Goal: Transaction & Acquisition: Purchase product/service

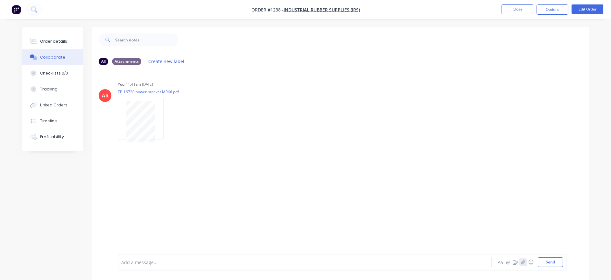
click at [523, 264] on button "button" at bounding box center [523, 262] width 8 height 8
click at [556, 263] on button "Send" at bounding box center [550, 262] width 25 height 10
click at [507, 10] on button "Close" at bounding box center [518, 9] width 32 height 10
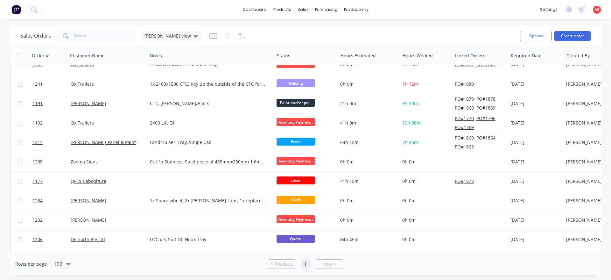
scroll to position [109, 0]
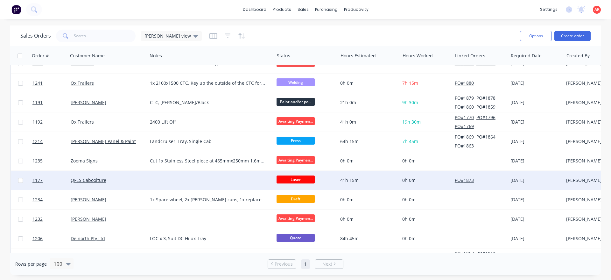
click at [115, 181] on div "QFES Caboolture" at bounding box center [106, 180] width 71 height 6
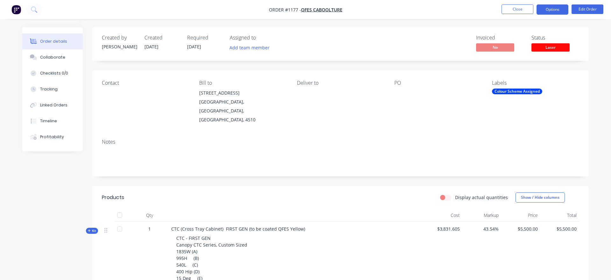
click at [558, 11] on button "Options" at bounding box center [553, 9] width 32 height 10
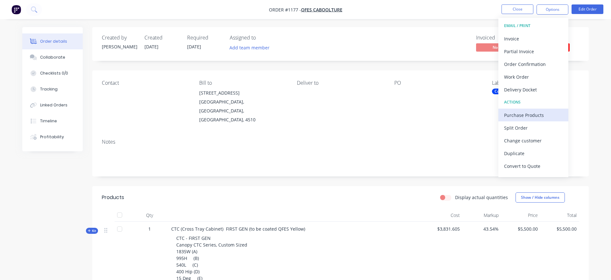
click at [534, 116] on div "Purchase Products" at bounding box center [533, 114] width 59 height 9
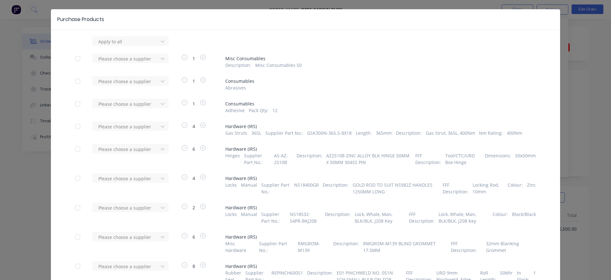
scroll to position [73, 0]
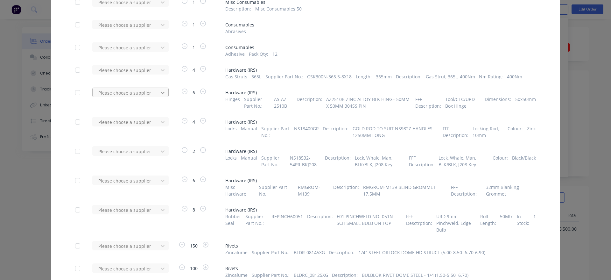
click at [163, 93] on icon at bounding box center [163, 93] width 4 height 2
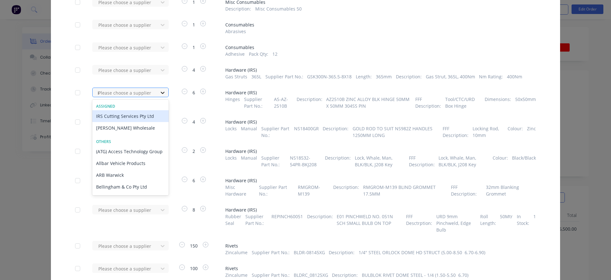
type input "ir"
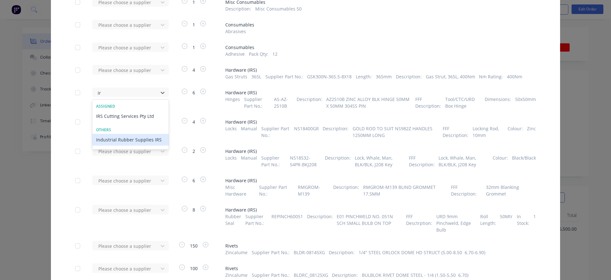
click at [156, 136] on div "Industrial Rubber Supplies IRS" at bounding box center [130, 140] width 76 height 12
click at [154, 119] on div at bounding box center [126, 122] width 57 height 8
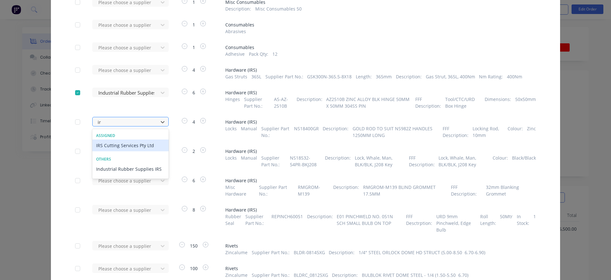
type input "irs"
click at [149, 167] on div "Industrial Rubber Supplies IRS" at bounding box center [130, 169] width 76 height 12
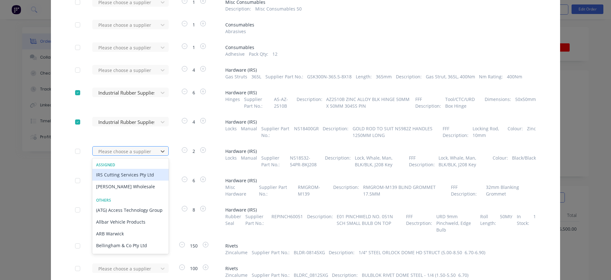
click at [149, 152] on div at bounding box center [126, 151] width 57 height 8
type input "irs"
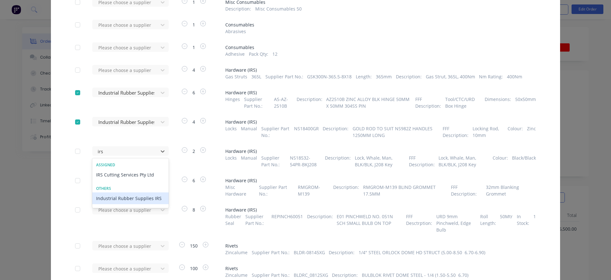
click at [154, 198] on div "Industrial Rubber Supplies IRS" at bounding box center [130, 198] width 76 height 12
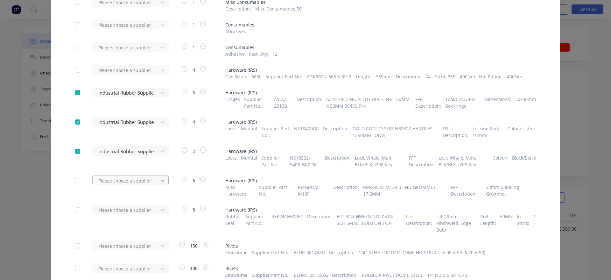
click at [158, 182] on div "Please choose a supplier" at bounding box center [127, 180] width 70 height 10
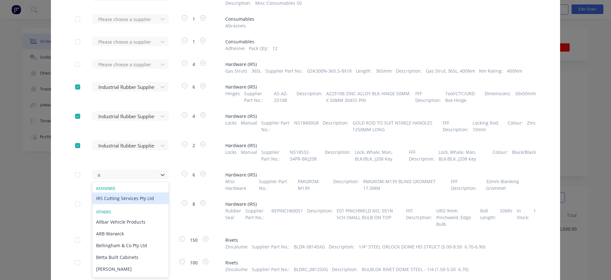
type input "irs"
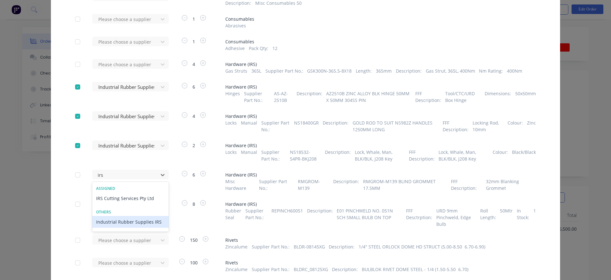
click at [157, 221] on div "Industrial Rubber Supplies IRS" at bounding box center [130, 222] width 76 height 12
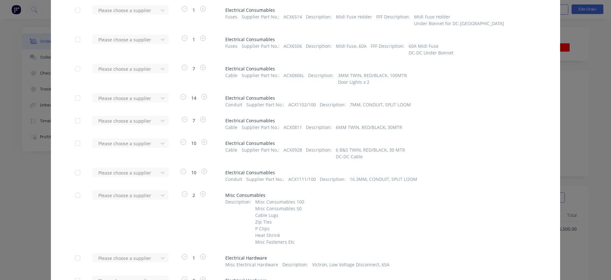
scroll to position [1231, 0]
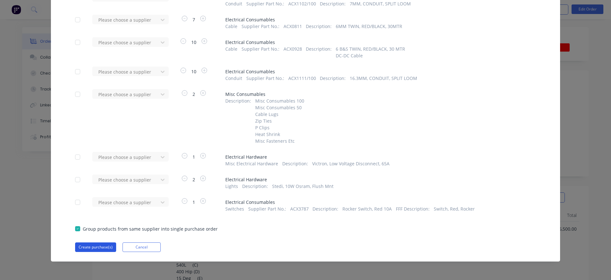
click at [108, 248] on button "Create purchase(s)" at bounding box center [95, 247] width 41 height 10
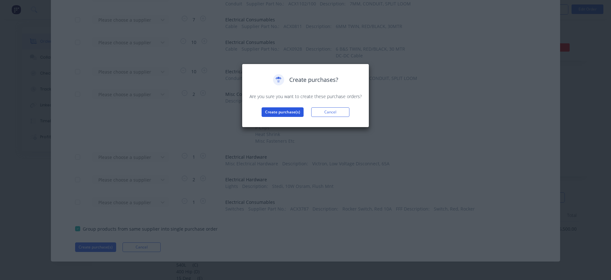
click at [267, 112] on button "Create purchase(s)" at bounding box center [283, 112] width 42 height 10
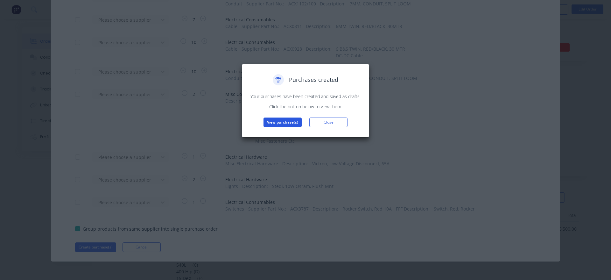
click at [273, 123] on button "View purchase(s)" at bounding box center [282, 122] width 38 height 10
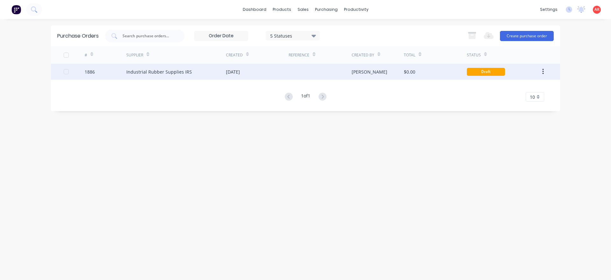
click at [217, 69] on div "Industrial Rubber Supplies IRS" at bounding box center [176, 72] width 100 height 16
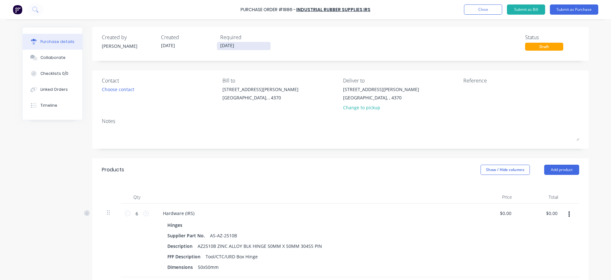
click at [240, 47] on input "11/09/25" at bounding box center [243, 46] width 53 height 8
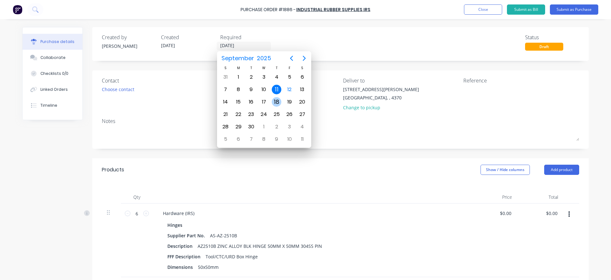
click at [273, 102] on div "18" at bounding box center [277, 102] width 10 height 10
type input "18/09/25"
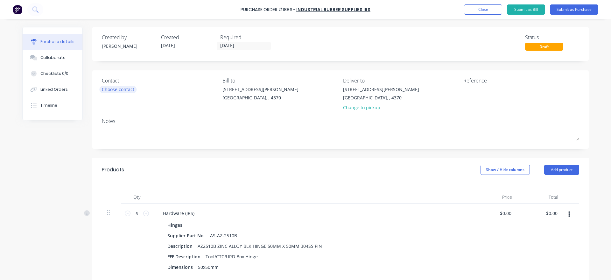
click at [108, 90] on div "Choose contact" at bounding box center [118, 89] width 32 height 7
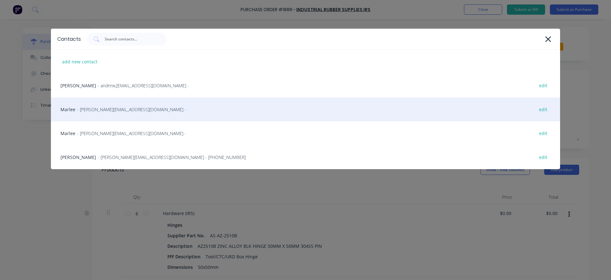
click at [109, 112] on span "- marlee@indrub.com.au -" at bounding box center [131, 109] width 109 height 7
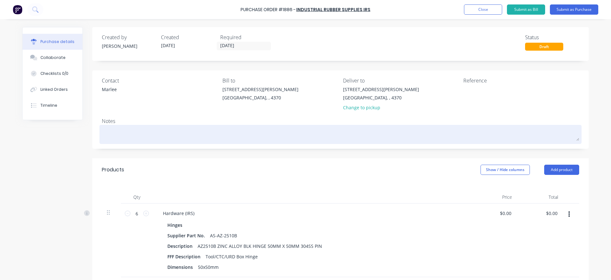
click at [158, 132] on textarea at bounding box center [340, 133] width 477 height 14
type textarea "x"
type textarea "P"
type textarea "x"
type textarea "Pl"
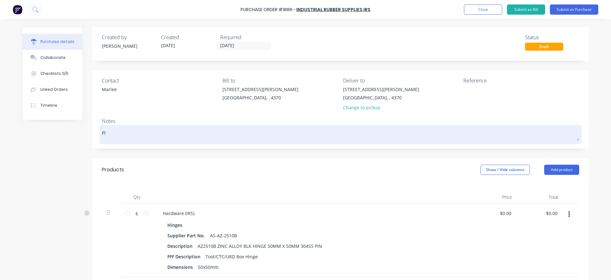
type textarea "x"
type textarea "Ple"
type textarea "x"
type textarea "Plea"
type textarea "x"
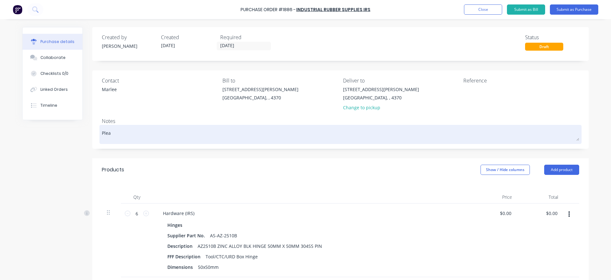
type textarea "Pleas"
type textarea "x"
type textarea "Please"
type textarea "x"
type textarea "Please"
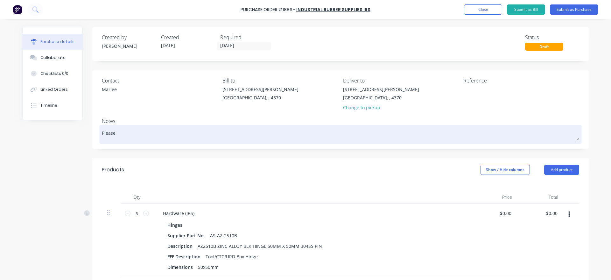
type textarea "x"
type textarea "Please n"
type textarea "x"
type textarea "Please no"
type textarea "x"
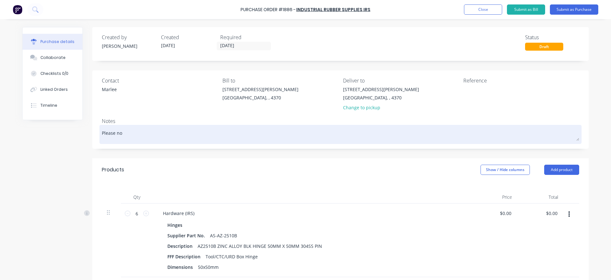
type textarea "Please not"
type textarea "x"
type textarea "Please note"
type textarea "x"
type textarea "Please note"
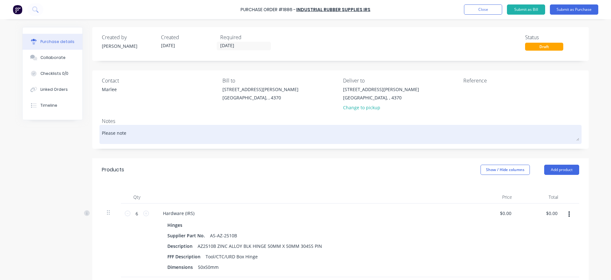
type textarea "x"
type textarea "Please note t"
type textarea "x"
type textarea "Please note th"
type textarea "x"
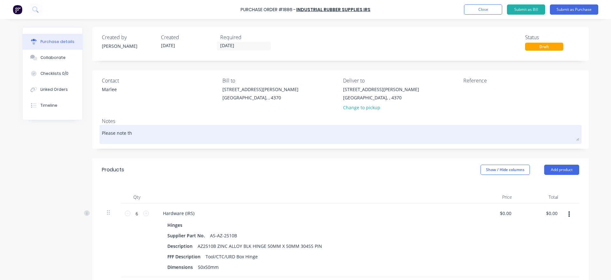
type textarea "Please note the"
type textarea "x"
type textarea "Please note the"
type textarea "x"
type textarea "Please note the 1"
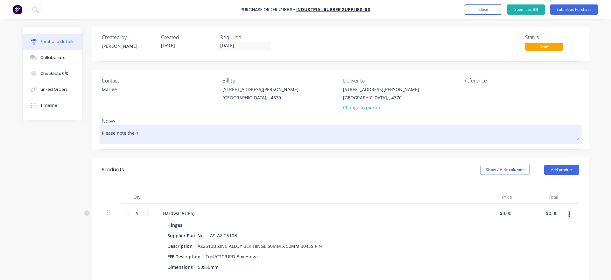
type textarea "x"
type textarea "Please note the 15"
type textarea "x"
type textarea "Please note the 155"
type textarea "x"
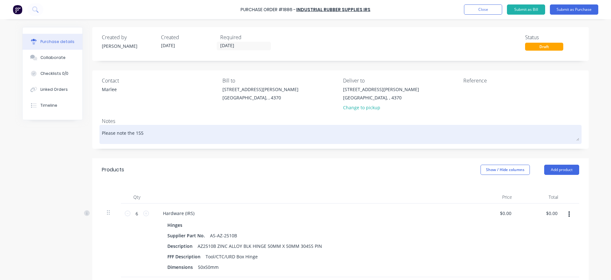
type textarea "Please note the 1550"
type textarea "x"
type textarea "Please note the 1550"
type textarea "x"
type textarea "Please note the 1550 r"
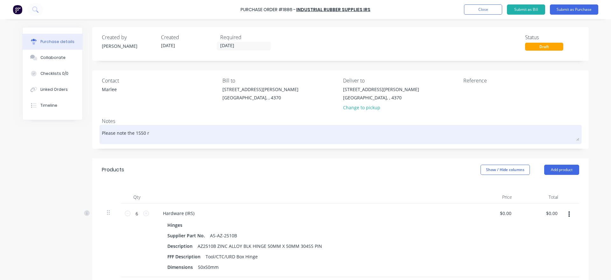
type textarea "x"
type textarea "Please note the 1550 ru"
type textarea "x"
type textarea "Please note the 1550 run"
type textarea "x"
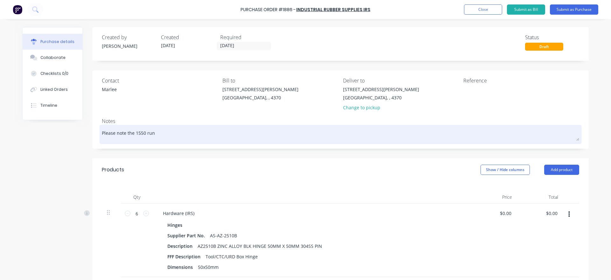
type textarea "Please note the 1550 runn"
type textarea "x"
type textarea "Please note the 1550 runne"
type textarea "x"
type textarea "Please note the 1550 runner"
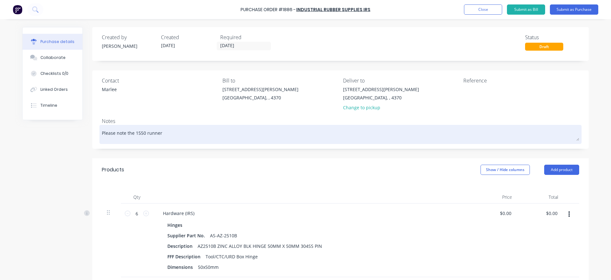
type textarea "x"
type textarea "Please note the 1550 runners"
type textarea "x"
type textarea "Please note the 1550 runners"
type textarea "x"
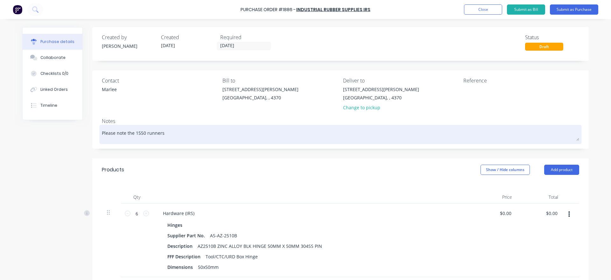
type textarea "Please note the 1550 runners a"
type textarea "x"
type textarea "Please note the 1550 runners ar"
type textarea "x"
type textarea "Please note the 1550 runners are"
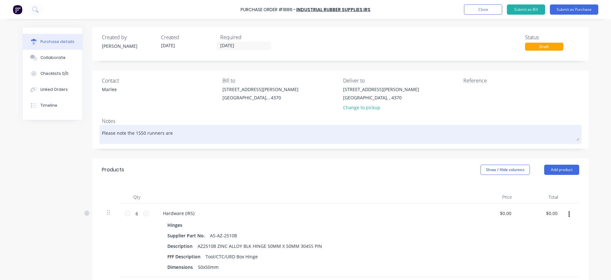
type textarea "x"
type textarea "Please note the 1550 runners are"
type textarea "x"
type textarea "Please note the 1550 runners are f"
type textarea "x"
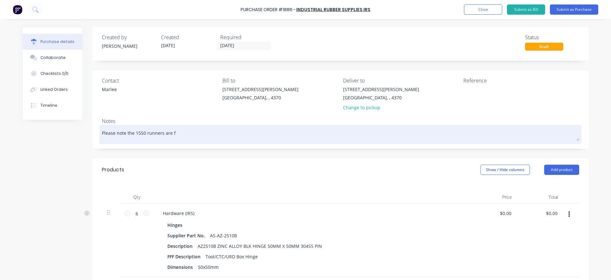
type textarea "Please note the 1550 runners are fo"
type textarea "x"
type textarea "Please note the 1550 runners are for"
type textarea "x"
type textarea "Please note the 1550 runners are for"
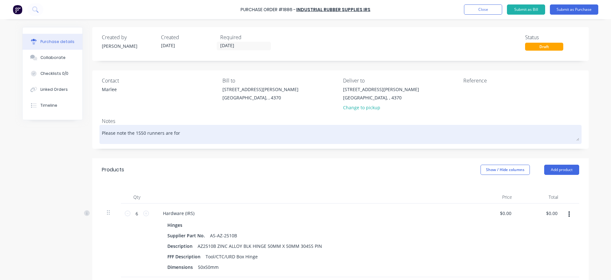
type textarea "x"
type textarea "Please note the 1550 runners are for a"
type textarea "x"
type textarea "Please note the 1550 runners are for a"
type textarea "x"
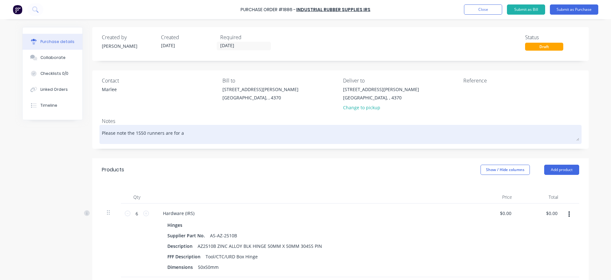
type textarea "Please note the 1550 runners are for a s"
type textarea "x"
type textarea "Please note the 1550 runners are for a st"
type textarea "x"
type textarea "Please note the 1550 runners are for a sto"
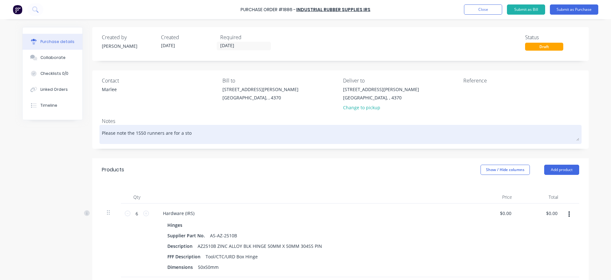
type textarea "x"
type textarea "Please note the 1550 runners are for a stoc"
type textarea "x"
type textarea "Please note the 1550 runners are for a stock"
type textarea "x"
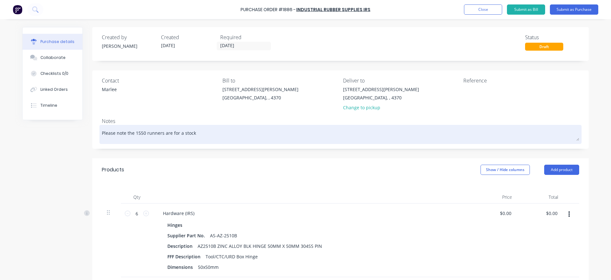
type textarea "Please note the 1550 runners are for a stock"
type textarea "x"
type textarea "Please note the 1550 runners are for a stock U"
type textarea "x"
type textarea "Please note the 1550 runners are for a stock UR"
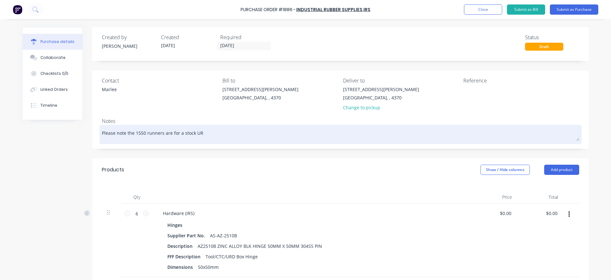
type textarea "x"
type textarea "Please note the 1550 runners are for a stock URD"
type textarea "x"
type textarea "Please note the 1550 runners are for a stock URD,"
type textarea "x"
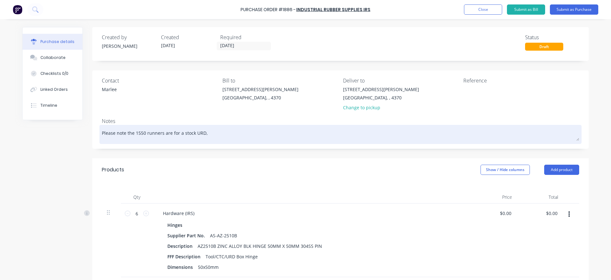
type textarea "Please note the 1550 runners are for a stock URD,"
type textarea "x"
type textarea "Please note the 1550 runners are for a stock URD, N"
type textarea "x"
type textarea "Please note the 1550 runners are for a stock URD, No"
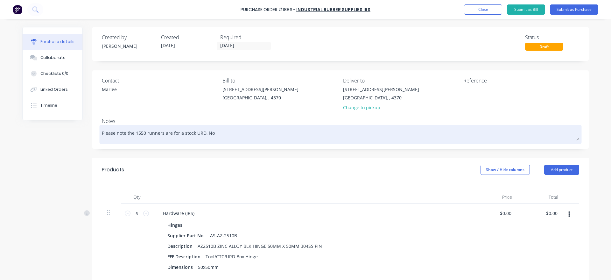
type textarea "x"
type textarea "Please note the 1550 runners are for a stock URD, Not"
type textarea "x"
type textarea "Please note the 1550 runners are for a stock URD, No"
type textarea "x"
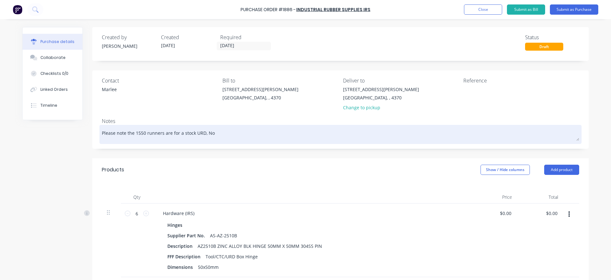
type textarea "Please note the 1550 runners are for a stock URD, N"
type textarea "x"
type textarea "Please note the 1550 runners are for a stock URD, NO"
type textarea "x"
type textarea "Please note the 1550 runners are for a stock URD, NOT"
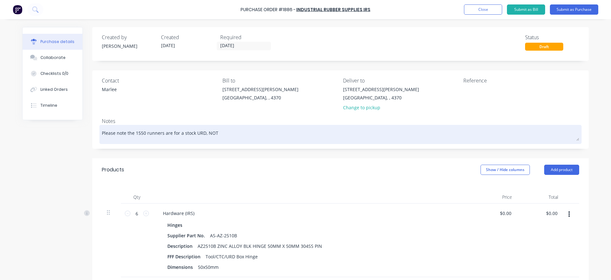
type textarea "x"
type textarea "Please note the 1550 runners are for a stock URD, NOT"
type textarea "x"
type textarea "Please note the 1550 runners are for a stock URD, NOT T"
type textarea "x"
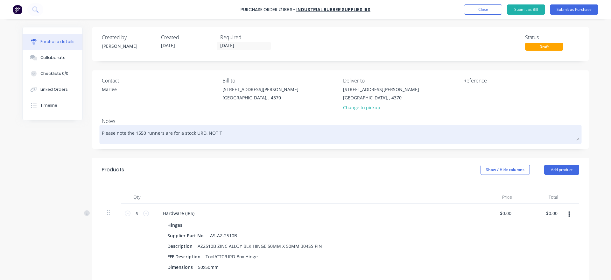
type textarea "Please note the 1550 runners are for a stock URD, NOT TH"
type textarea "x"
type textarea "Please note the 1550 runners are for a stock URD, NOT THI"
type textarea "x"
type textarea "Please note the 1550 runners are for a stock URD, NOT THIS"
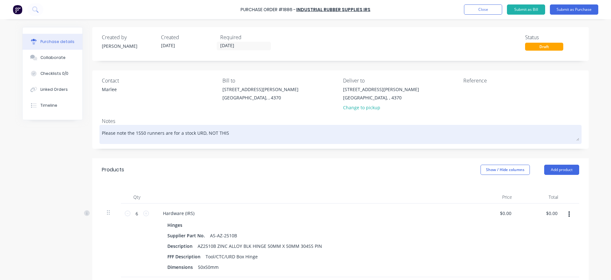
type textarea "x"
type textarea "Please note the 1550 runners are for a stock URD, NOT THIS"
type textarea "x"
type textarea "Please note the 1550 runners are for a stock URD, NOT THIS L"
type textarea "x"
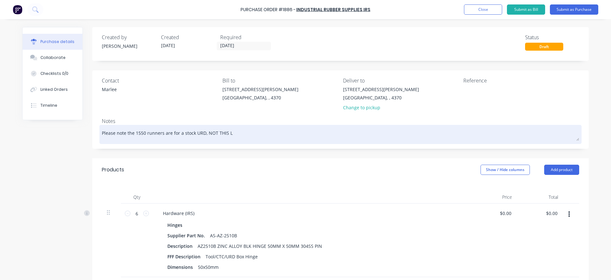
type textarea "Please note the 1550 runners are for a stock URD, NOT THIS LI"
type textarea "x"
type textarea "Please note the 1550 runners are for a stock URD, NOT THIS LIN"
type textarea "x"
type textarea "Please note the 1550 runners are for a stock URD, NOT THIS LINK"
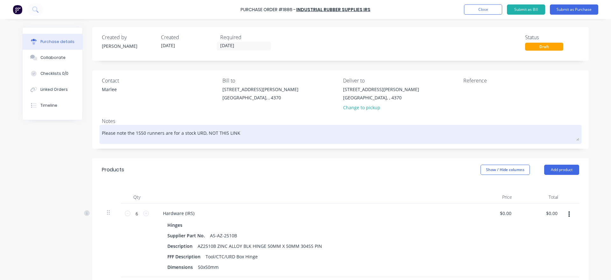
type textarea "x"
type textarea "Please note the 1550 runners are for a stock URD, NOT THIS LINKE"
type textarea "x"
type textarea "Please note the 1550 runners are for a stock URD, NOT THIS LINKED"
type textarea "x"
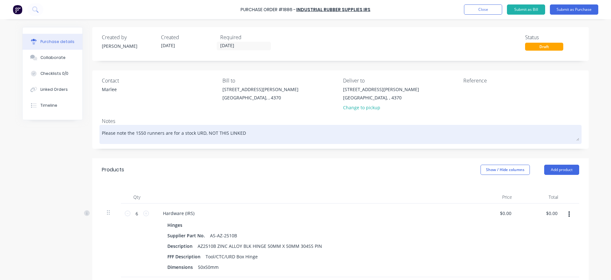
type textarea "Please note the 1550 runners are for a stock URD, NOT THIS LINKED"
type textarea "x"
type textarea "Please note the 1550 runners are for a stock URD, NOT THIS LINKED J"
type textarea "x"
type textarea "Please note the 1550 runners are for a stock URD, NOT THIS LINKED JO"
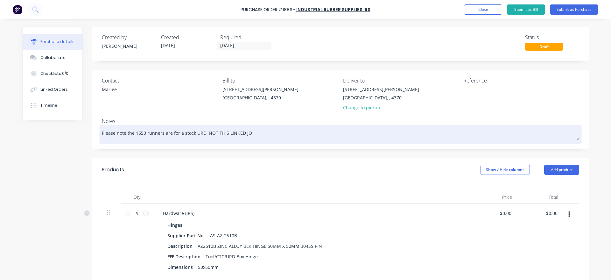
type textarea "x"
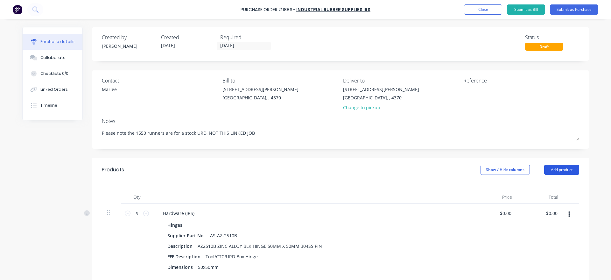
type textarea "Please note the 1550 runners are for a stock URD, NOT THIS LINKED JOB"
type textarea "x"
type textarea "Please note the 1550 runners are for a stock URD, NOT THIS LINKED JOB"
click at [551, 171] on button "Add product" at bounding box center [561, 170] width 35 height 10
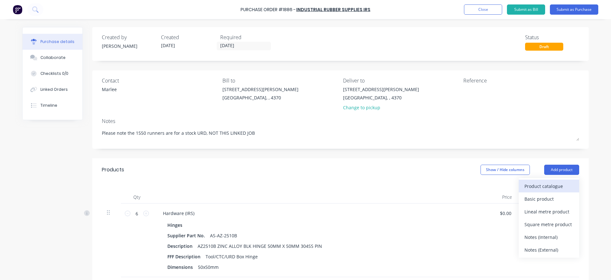
click at [544, 182] on div "Product catalogue" at bounding box center [548, 185] width 49 height 9
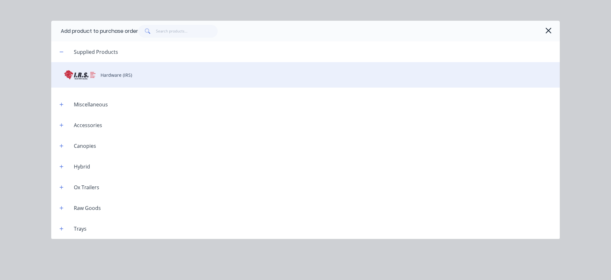
click at [101, 83] on div "Hardware (IRS)" at bounding box center [305, 74] width 509 height 25
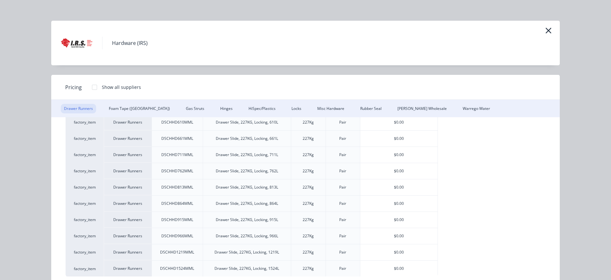
scroll to position [92, 0]
click at [422, 273] on div "$0.00" at bounding box center [398, 268] width 77 height 16
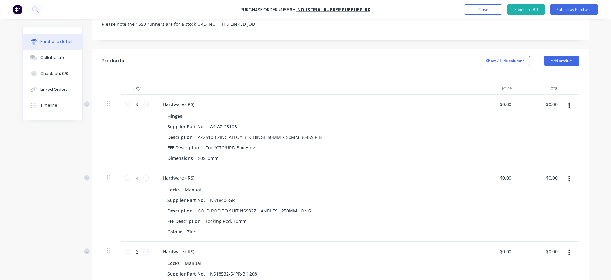
scroll to position [0, 0]
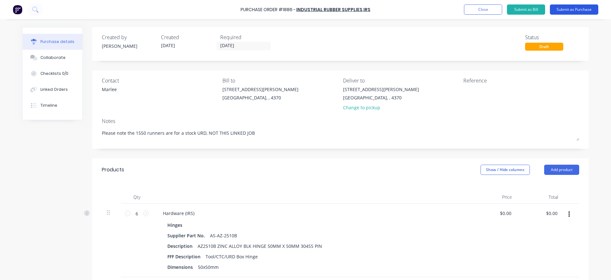
click at [575, 11] on button "Submit as Purchase" at bounding box center [574, 9] width 48 height 10
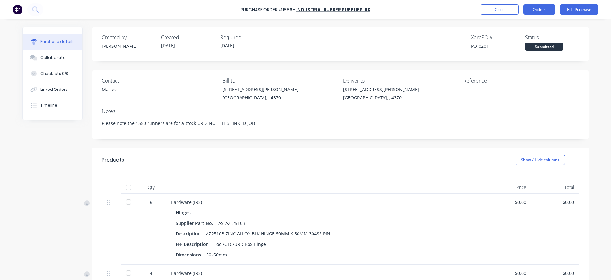
click at [534, 13] on button "Options" at bounding box center [539, 9] width 32 height 10
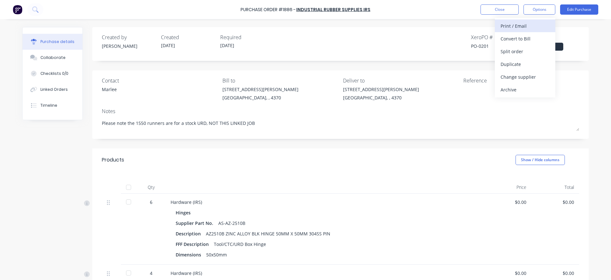
click at [527, 25] on div "Print / Email" at bounding box center [525, 25] width 49 height 9
click at [524, 36] on div "With pricing" at bounding box center [525, 38] width 49 height 9
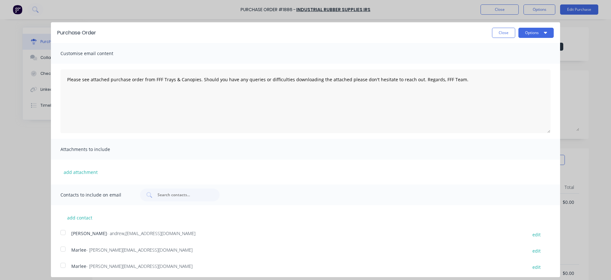
click at [64, 250] on div at bounding box center [63, 248] width 13 height 13
click at [537, 31] on button "Options" at bounding box center [535, 33] width 35 height 10
click at [523, 61] on div "Email" at bounding box center [523, 61] width 49 height 9
type textarea "x"
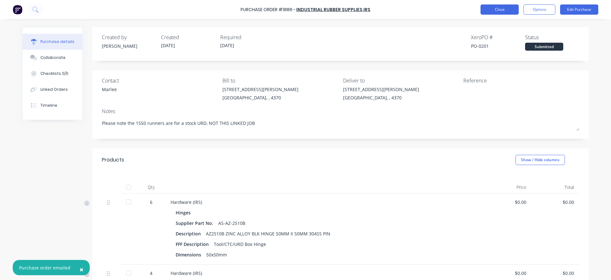
click at [491, 13] on button "Close" at bounding box center [500, 9] width 38 height 10
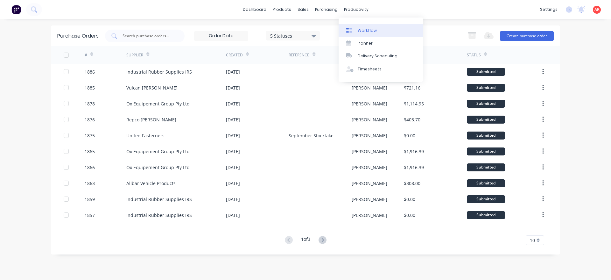
click at [365, 30] on div "Workflow" at bounding box center [367, 31] width 19 height 6
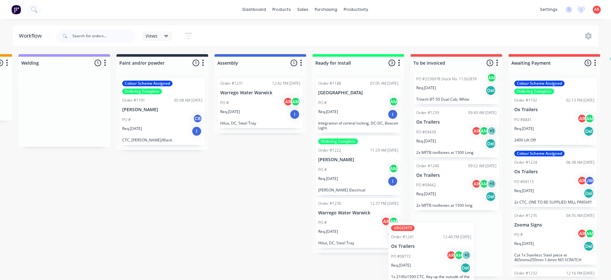
scroll to position [46, 0]
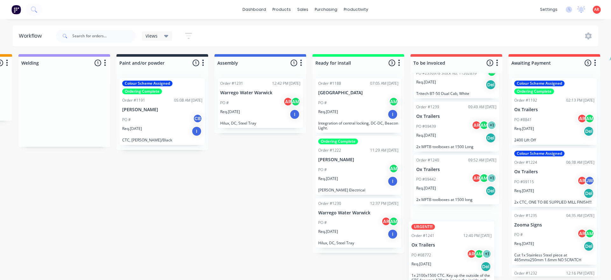
drag, startPoint x: 29, startPoint y: 123, endPoint x: 436, endPoint y: 270, distance: 432.6
click at [436, 270] on div "Submitted 0 Status colour #B7D3F3 hex #B7D3F3 Save Cancel Summaries Total order…" at bounding box center [29, 165] width 1430 height 222
